Goal: Information Seeking & Learning: Learn about a topic

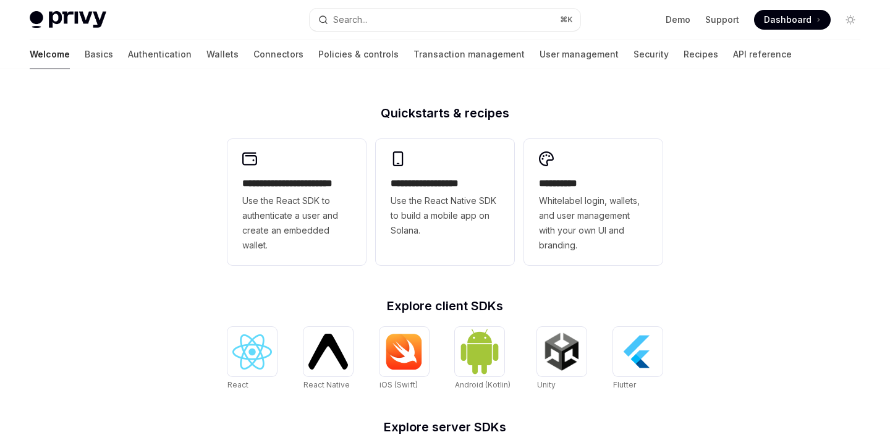
scroll to position [297, 0]
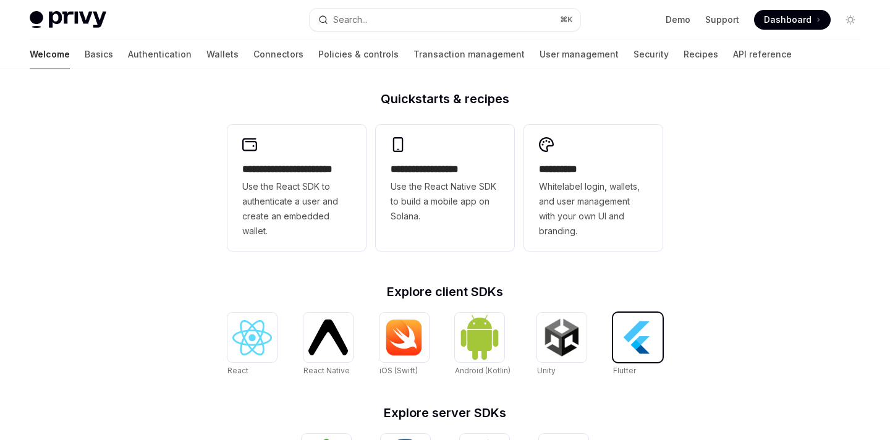
click at [649, 334] on img at bounding box center [638, 338] width 40 height 40
type textarea "*"
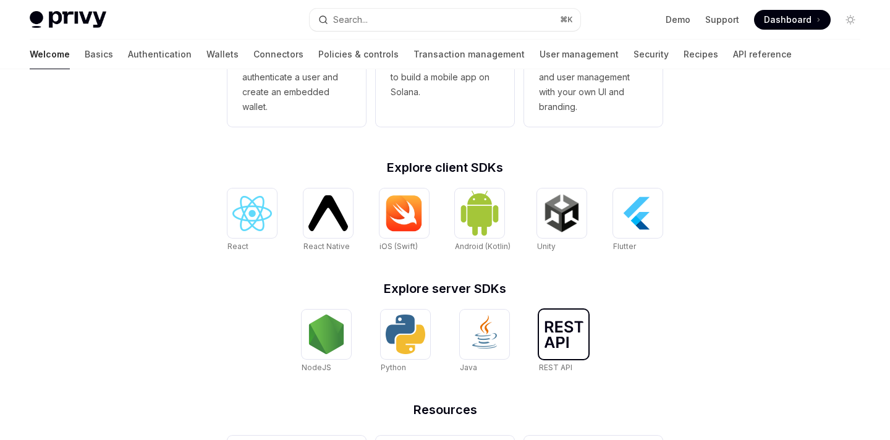
scroll to position [411, 0]
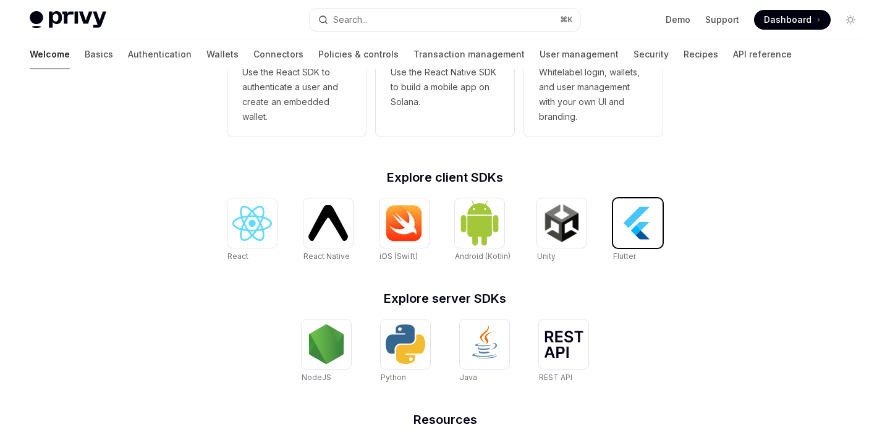
click at [647, 220] on img at bounding box center [638, 223] width 40 height 40
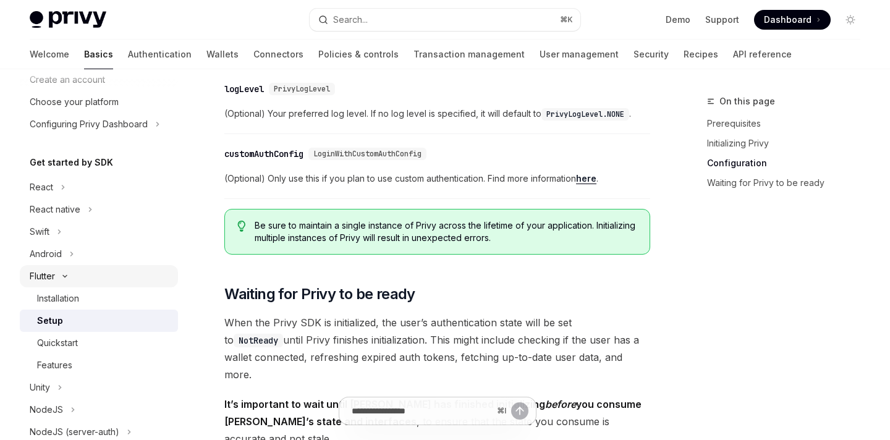
scroll to position [65, 0]
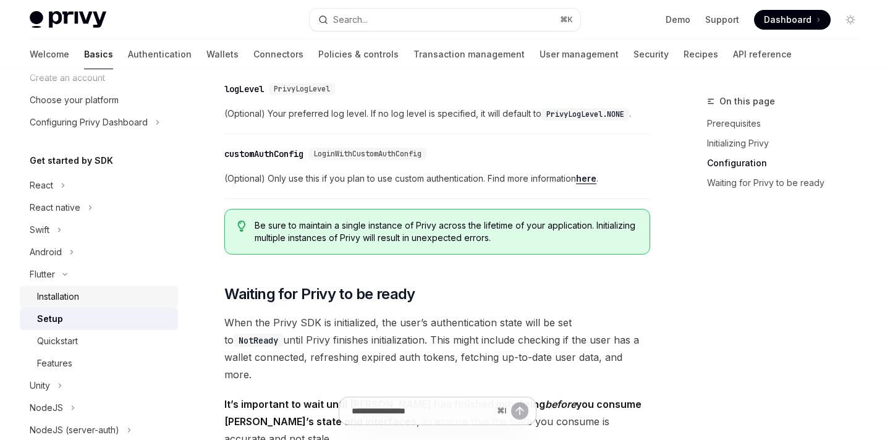
click at [71, 297] on div "Installation" at bounding box center [58, 296] width 42 height 15
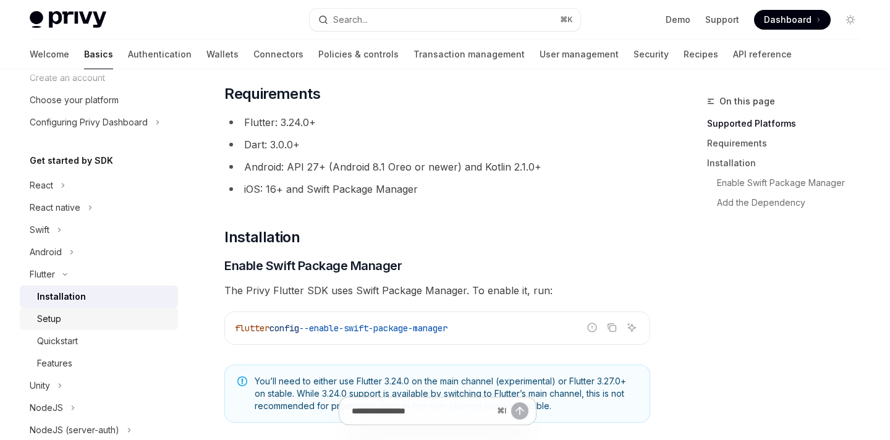
scroll to position [200, 0]
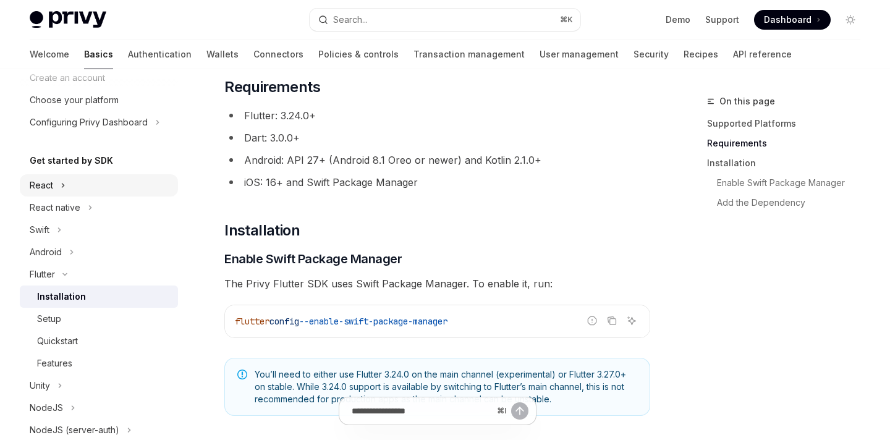
click at [49, 187] on div "React" at bounding box center [41, 185] width 23 height 15
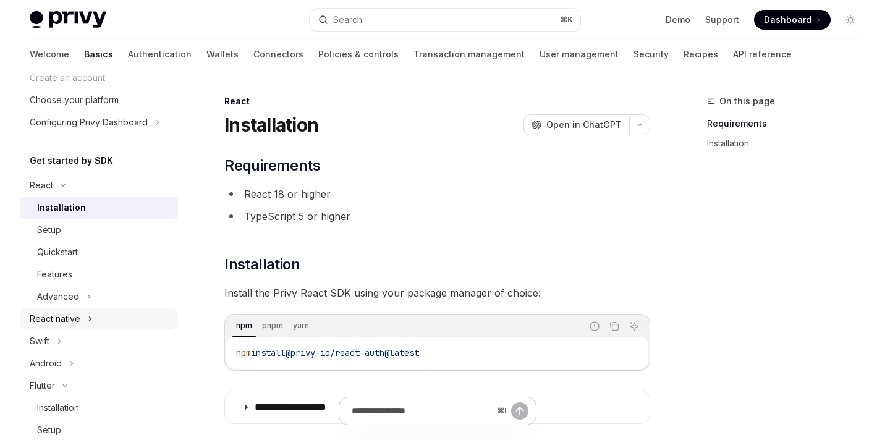
click at [72, 319] on div "React native" at bounding box center [55, 318] width 51 height 15
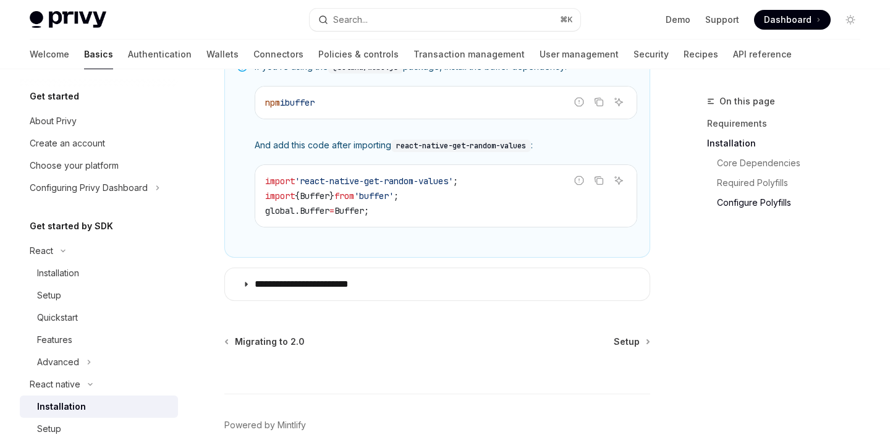
scroll to position [1038, 0]
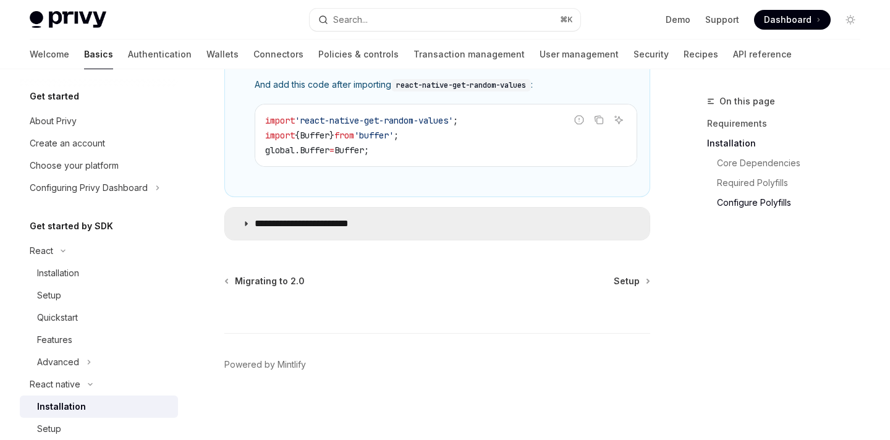
click at [392, 230] on summary "**********" at bounding box center [437, 224] width 424 height 32
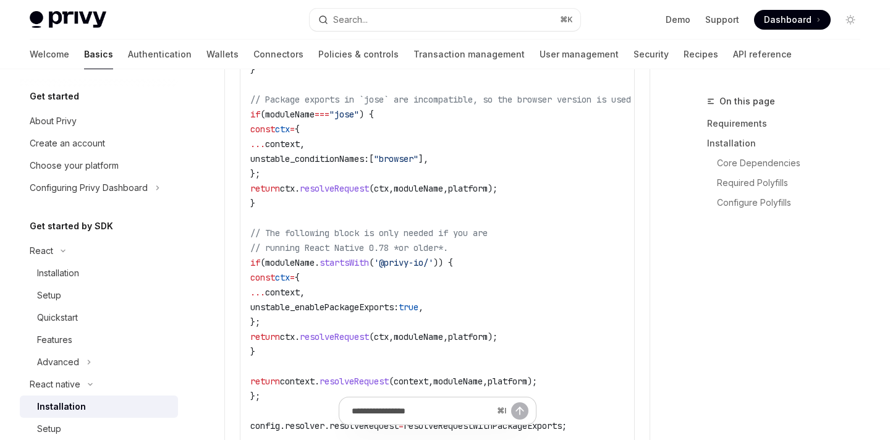
scroll to position [1846, 0]
click at [232, 249] on details "**********" at bounding box center [437, 66] width 426 height 1353
click at [128, 43] on link "Authentication" at bounding box center [160, 55] width 64 height 30
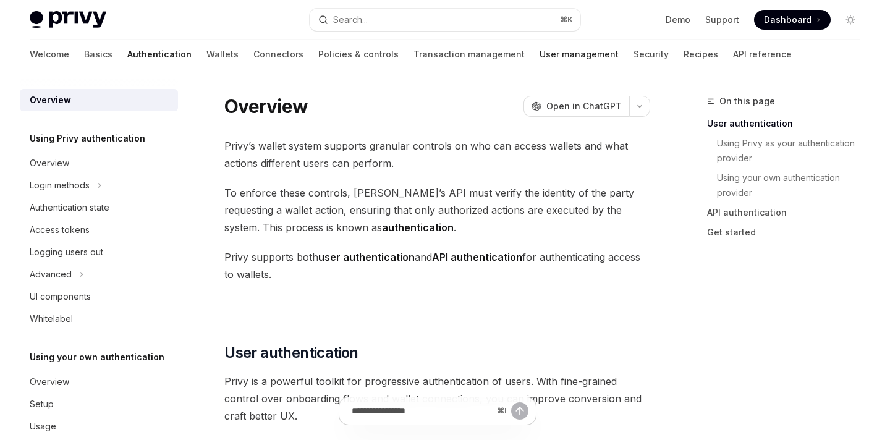
click at [539, 48] on link "User management" at bounding box center [578, 55] width 79 height 30
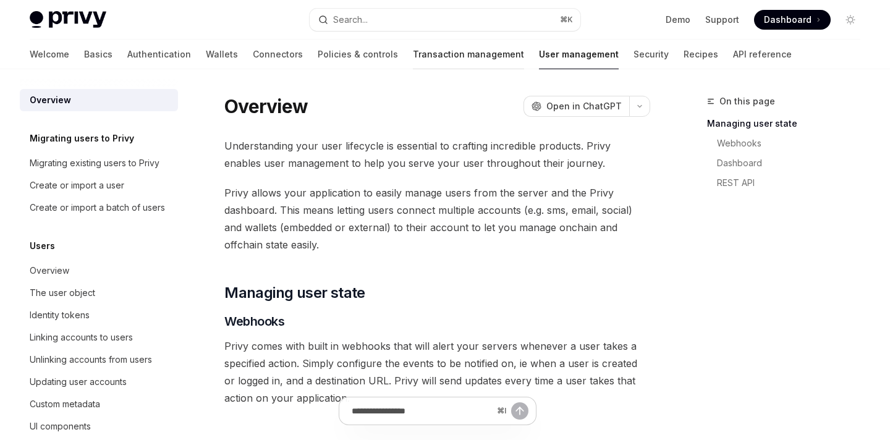
click at [413, 58] on link "Transaction management" at bounding box center [468, 55] width 111 height 30
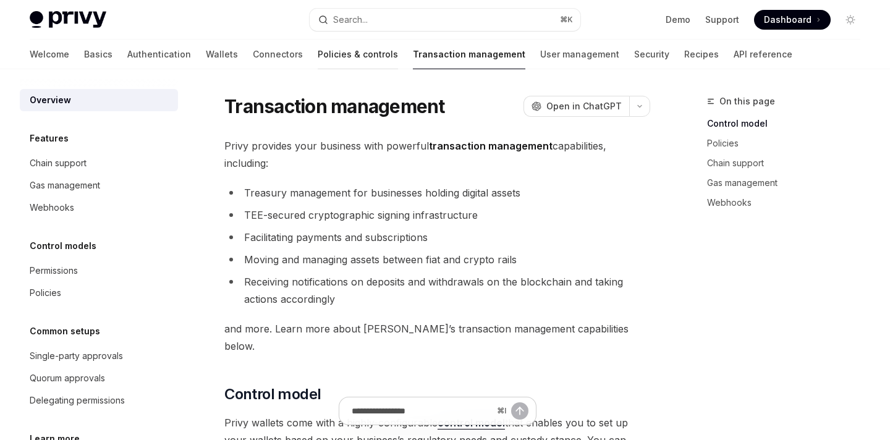
click at [318, 56] on link "Policies & controls" at bounding box center [358, 55] width 80 height 30
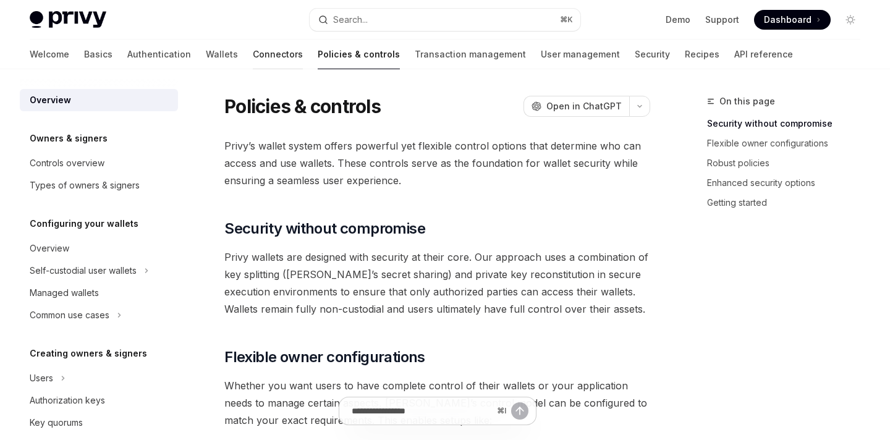
click at [253, 60] on link "Connectors" at bounding box center [278, 55] width 50 height 30
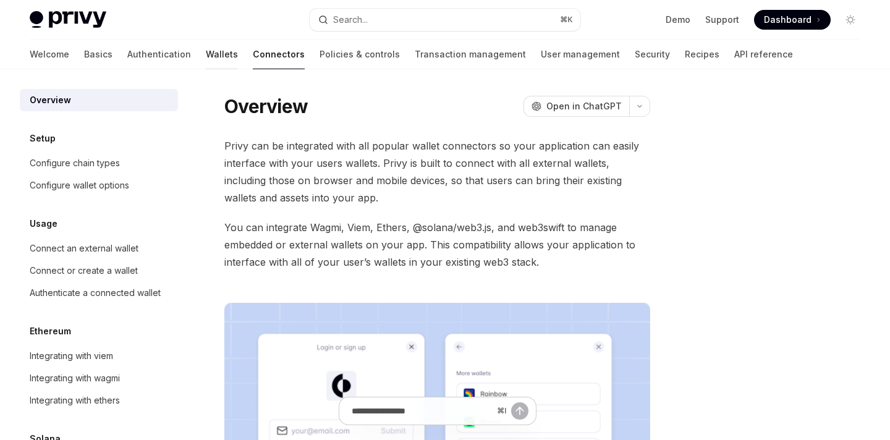
click at [206, 52] on link "Wallets" at bounding box center [222, 55] width 32 height 30
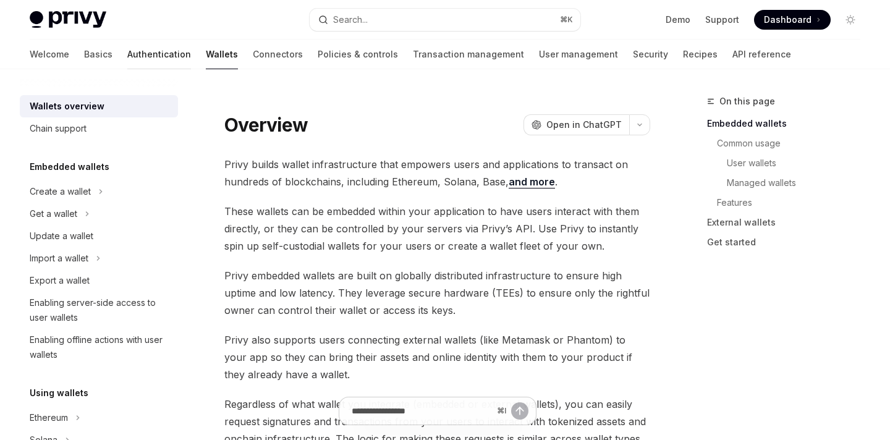
click at [127, 51] on link "Authentication" at bounding box center [159, 55] width 64 height 30
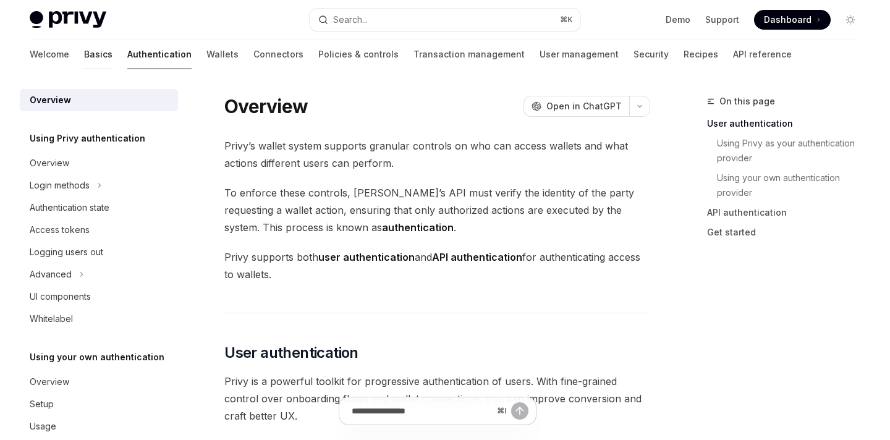
click at [84, 52] on link "Basics" at bounding box center [98, 55] width 28 height 30
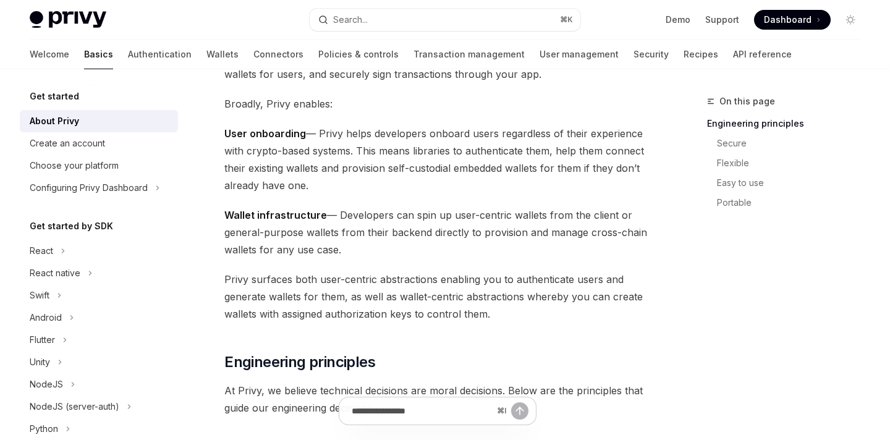
scroll to position [98, 0]
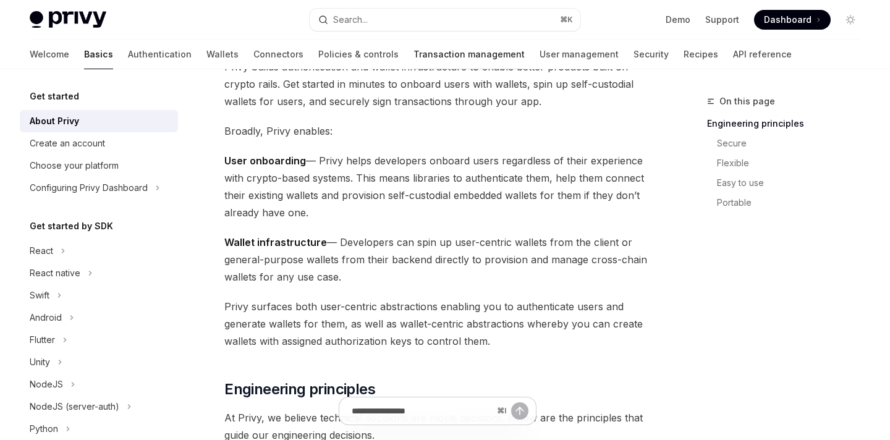
click at [413, 53] on link "Transaction management" at bounding box center [468, 55] width 111 height 30
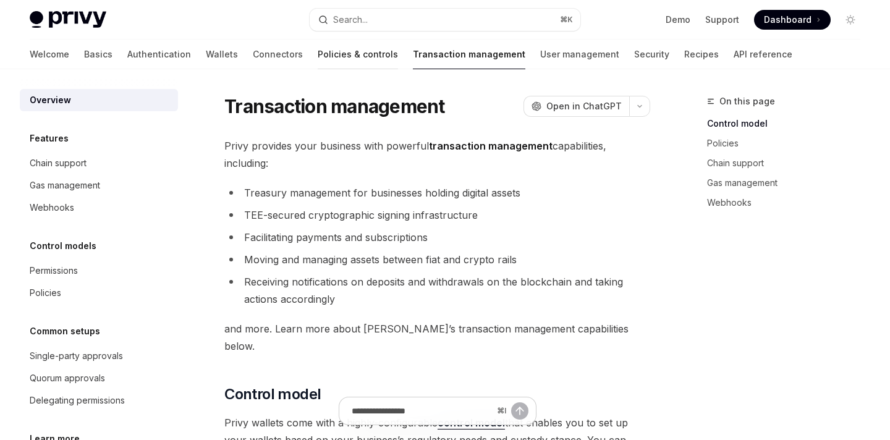
click at [318, 62] on link "Policies & controls" at bounding box center [358, 55] width 80 height 30
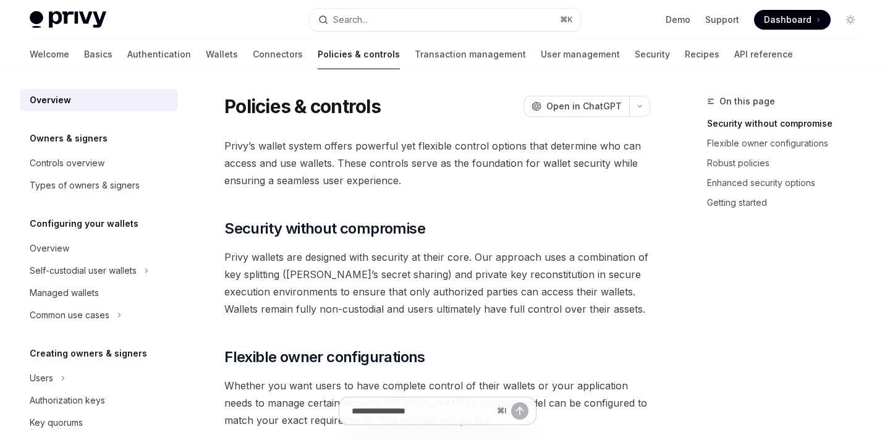
click at [188, 45] on div "Welcome Basics Authentication Wallets Connectors Policies & controls Transactio…" at bounding box center [411, 55] width 763 height 30
click at [253, 54] on link "Connectors" at bounding box center [278, 55] width 50 height 30
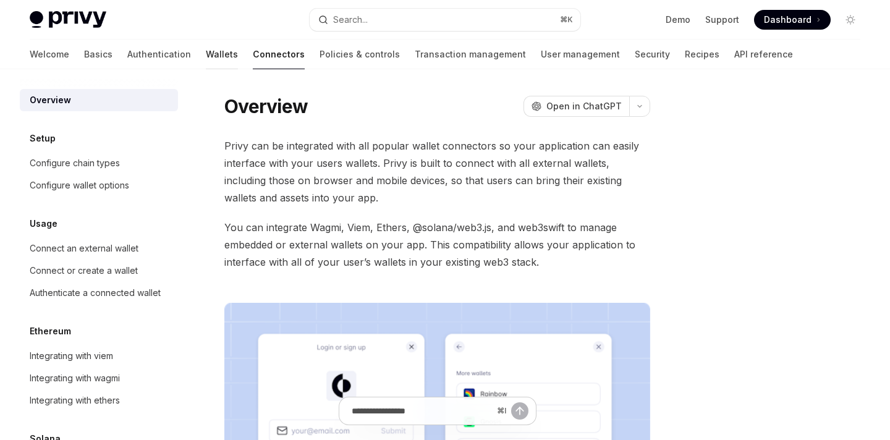
click at [206, 46] on link "Wallets" at bounding box center [222, 55] width 32 height 30
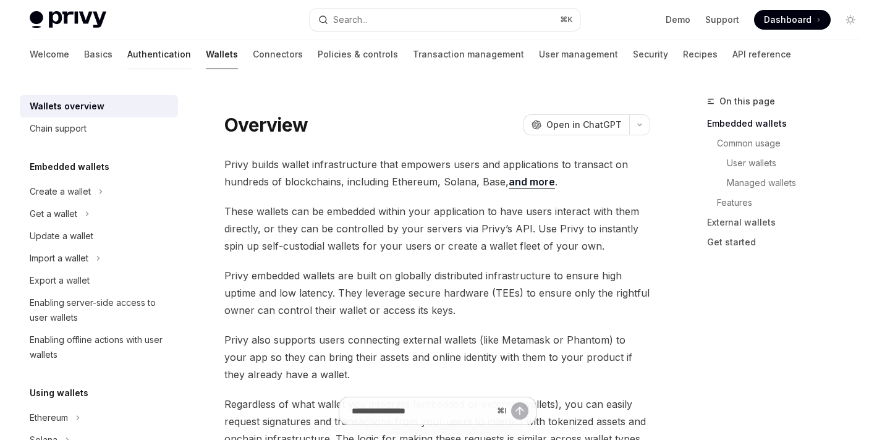
click at [127, 57] on link "Authentication" at bounding box center [159, 55] width 64 height 30
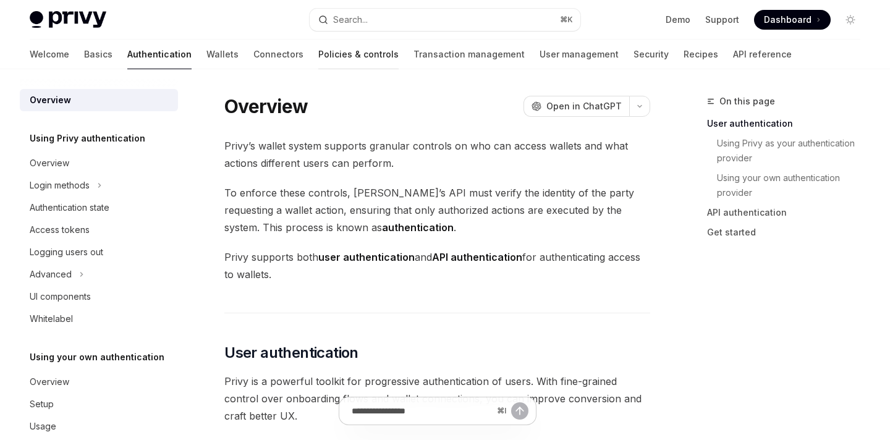
click at [318, 49] on link "Policies & controls" at bounding box center [358, 55] width 80 height 30
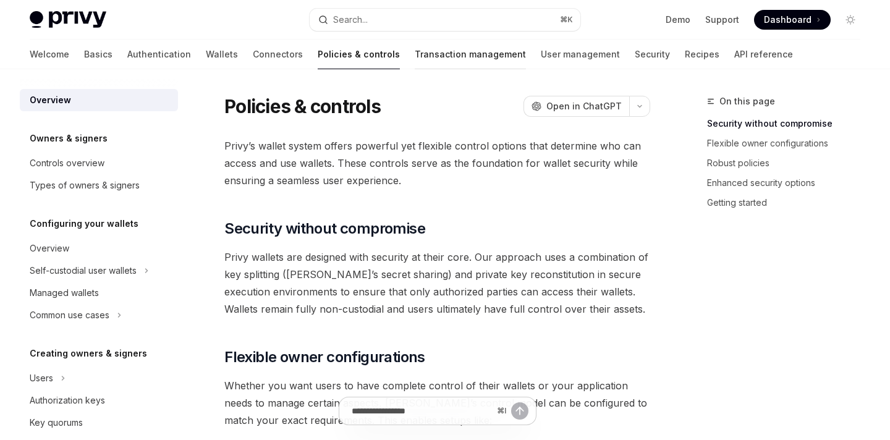
click at [416, 54] on link "Transaction management" at bounding box center [470, 55] width 111 height 30
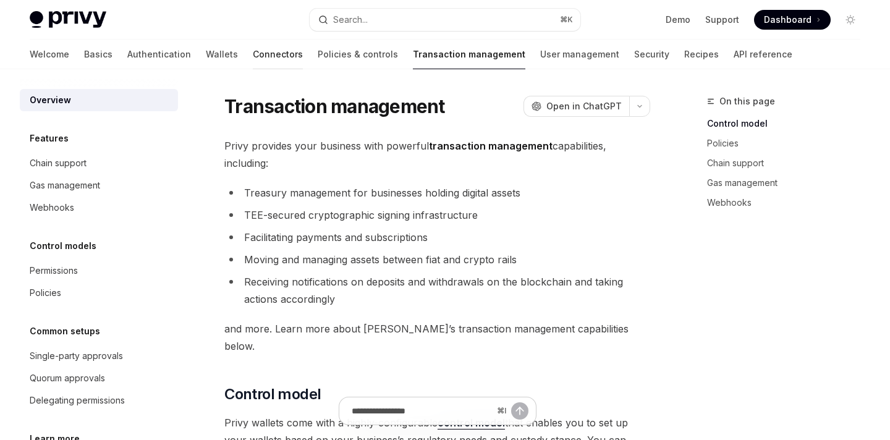
click at [253, 41] on link "Connectors" at bounding box center [278, 55] width 50 height 30
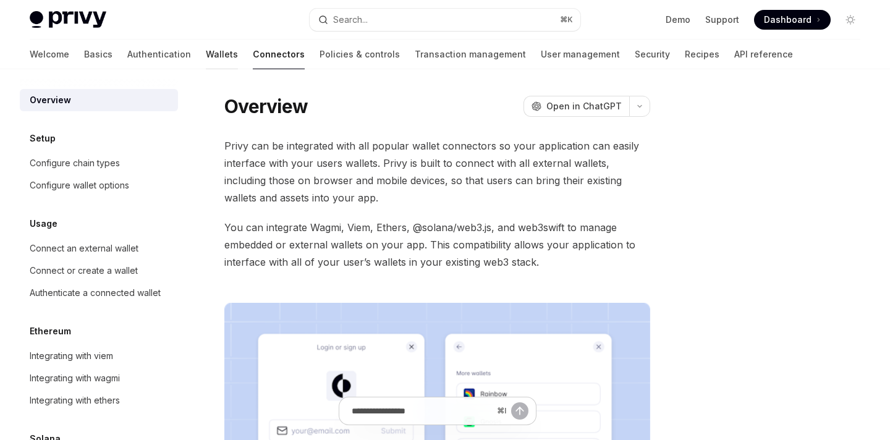
click at [206, 59] on link "Wallets" at bounding box center [222, 55] width 32 height 30
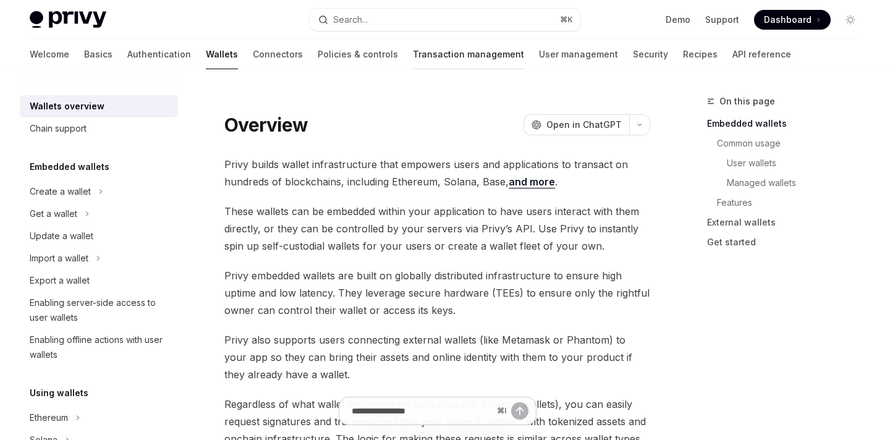
click at [413, 46] on link "Transaction management" at bounding box center [468, 55] width 111 height 30
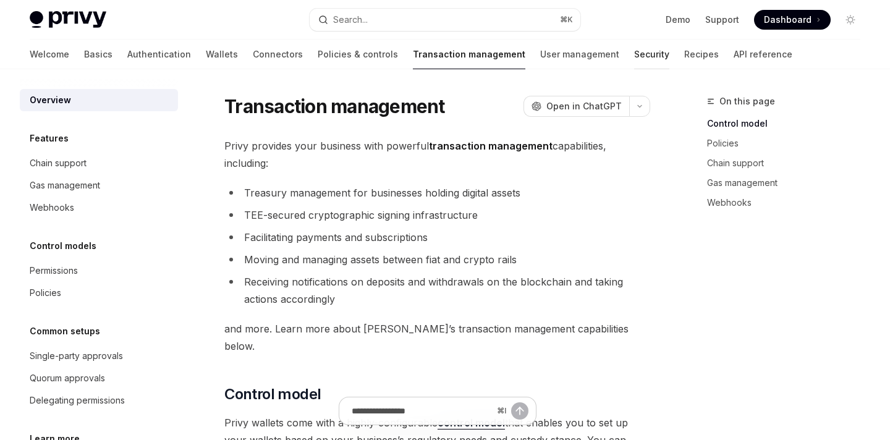
click at [634, 62] on link "Security" at bounding box center [651, 55] width 35 height 30
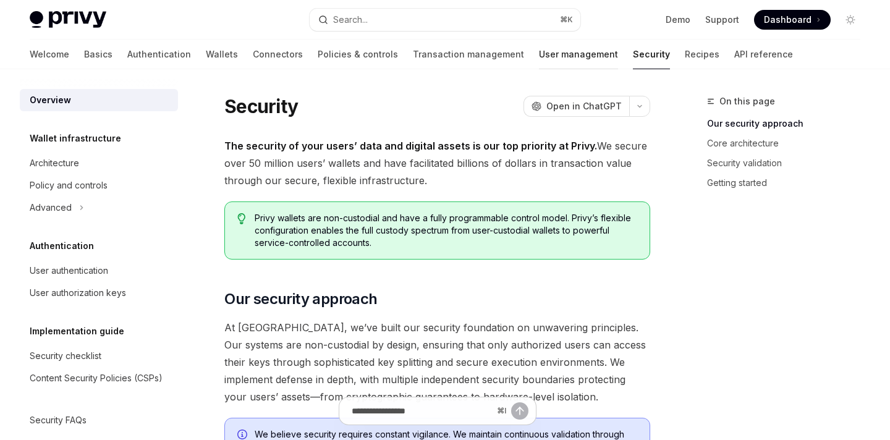
click at [539, 51] on link "User management" at bounding box center [578, 55] width 79 height 30
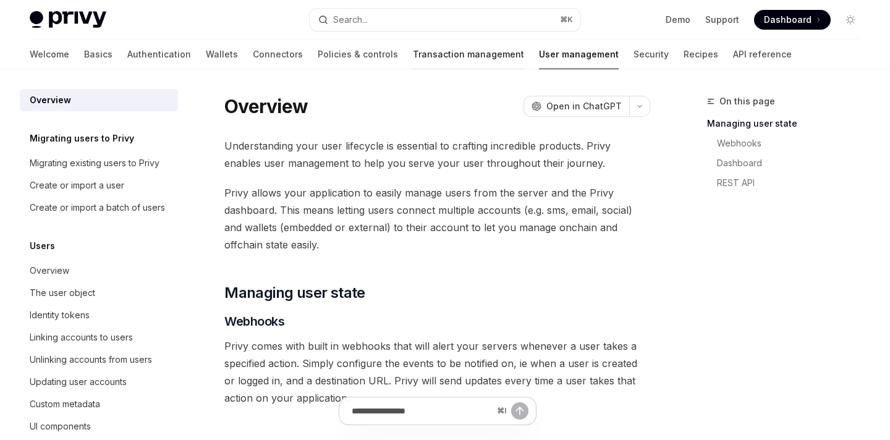
click at [413, 48] on link "Transaction management" at bounding box center [468, 55] width 111 height 30
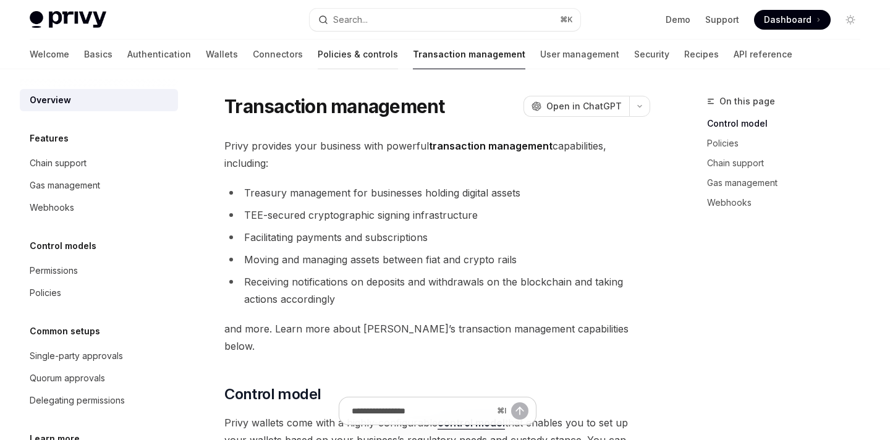
click at [318, 67] on link "Policies & controls" at bounding box center [358, 55] width 80 height 30
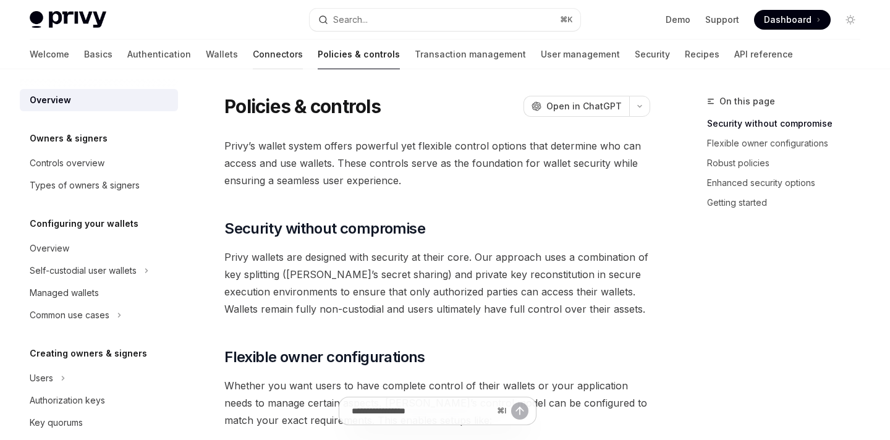
click at [253, 46] on link "Connectors" at bounding box center [278, 55] width 50 height 30
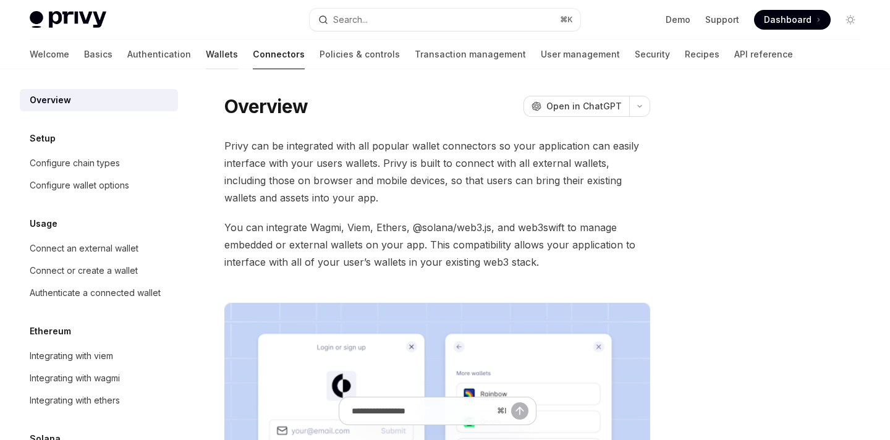
click at [206, 52] on link "Wallets" at bounding box center [222, 55] width 32 height 30
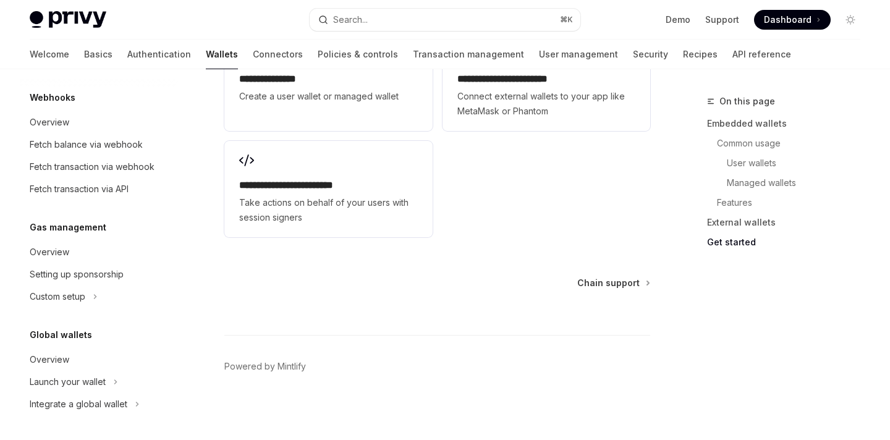
scroll to position [2180, 0]
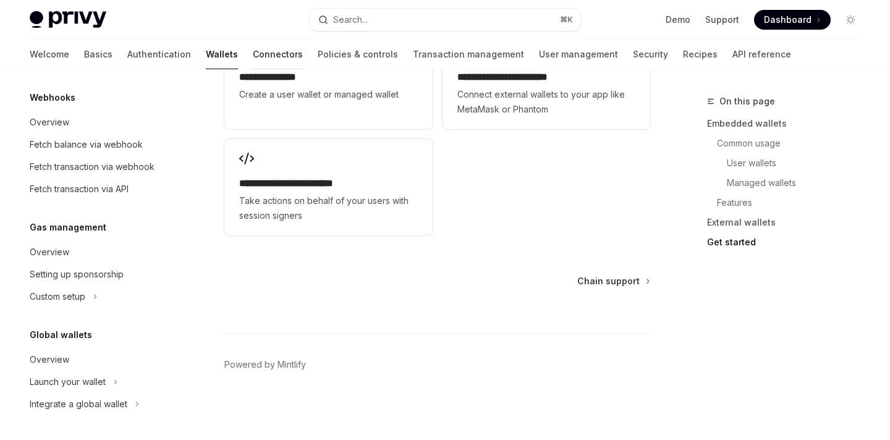
click at [253, 61] on link "Connectors" at bounding box center [278, 55] width 50 height 30
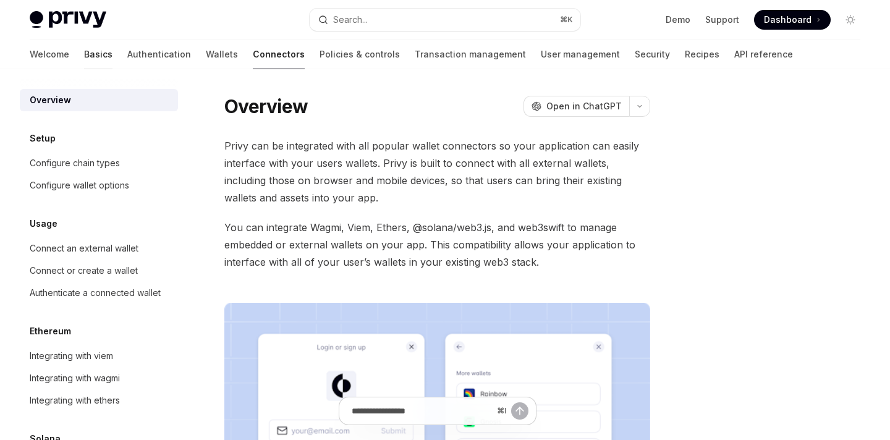
click at [84, 56] on link "Basics" at bounding box center [98, 55] width 28 height 30
type textarea "*"
